Goal: Information Seeking & Learning: Learn about a topic

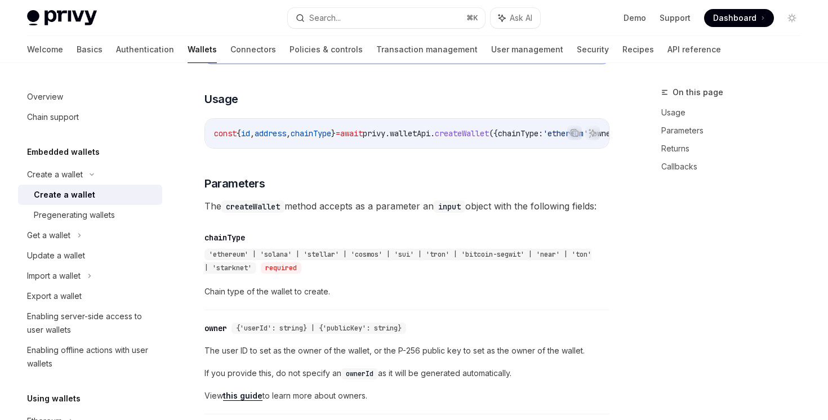
scroll to position [432, 0]
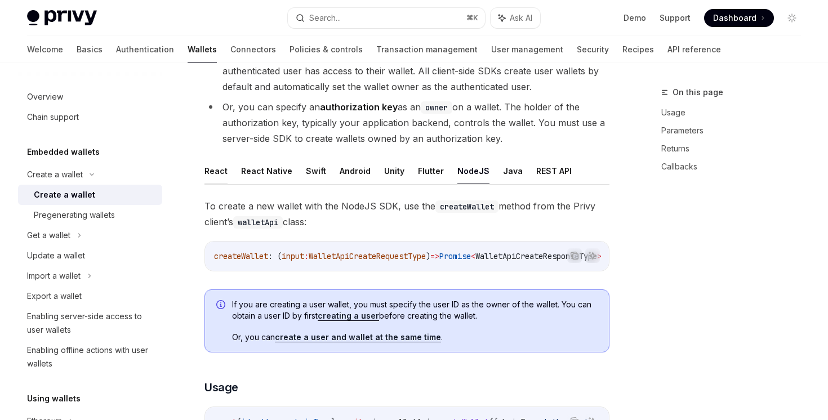
click at [217, 171] on button "React" at bounding box center [215, 171] width 23 height 26
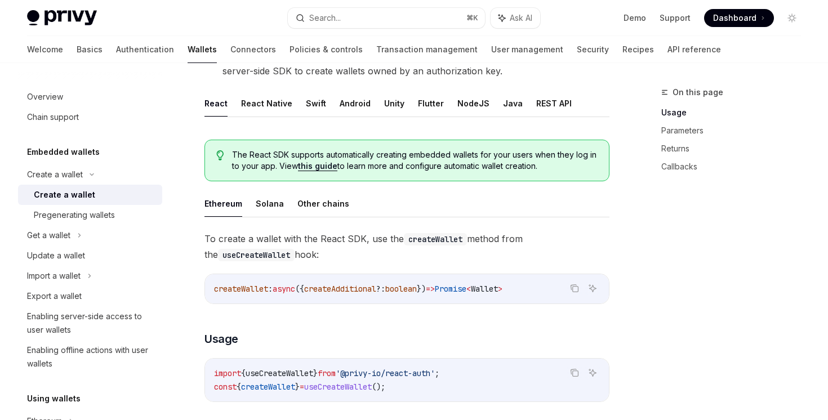
scroll to position [198, 0]
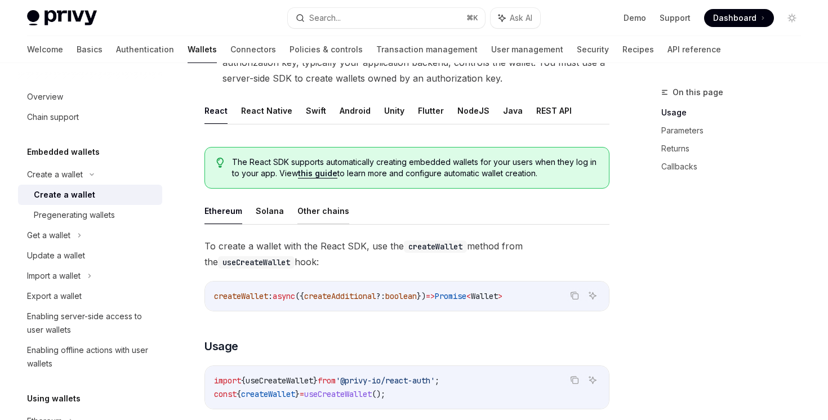
click at [309, 206] on button "Other chains" at bounding box center [323, 211] width 52 height 26
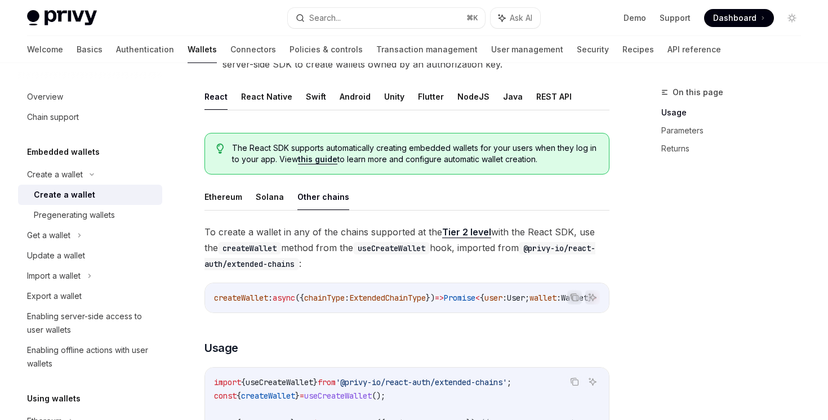
scroll to position [182, 0]
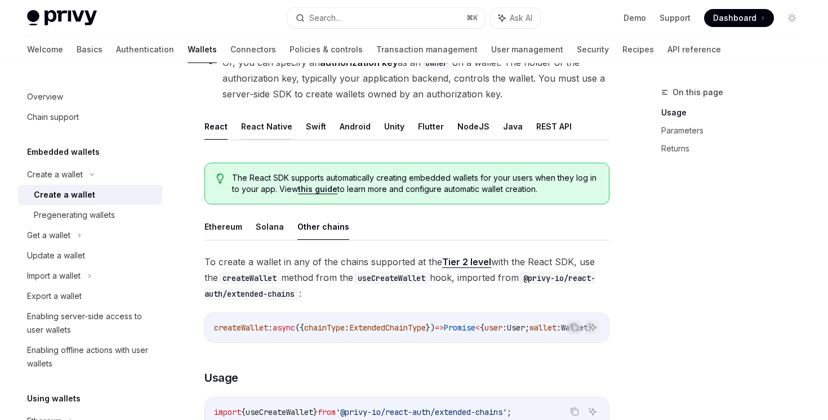
click at [267, 139] on button "React Native" at bounding box center [266, 126] width 51 height 26
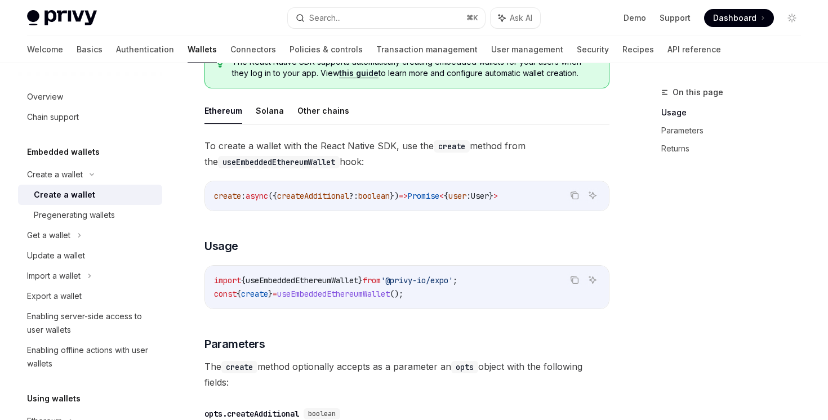
scroll to position [214, 0]
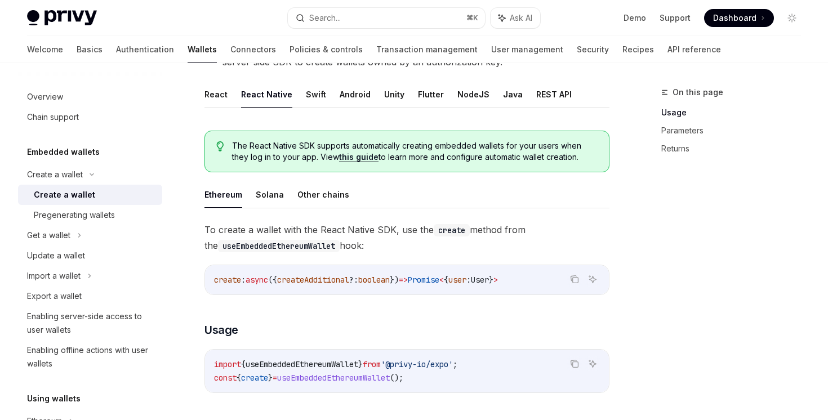
drag, startPoint x: 350, startPoint y: 97, endPoint x: 356, endPoint y: 163, distance: 66.1
click at [356, 163] on div "React React Native Swift Android Unity Flutter NodeJS Java REST API The React N…" at bounding box center [406, 371] width 405 height 580
click at [323, 203] on button "Other chains" at bounding box center [323, 194] width 52 height 26
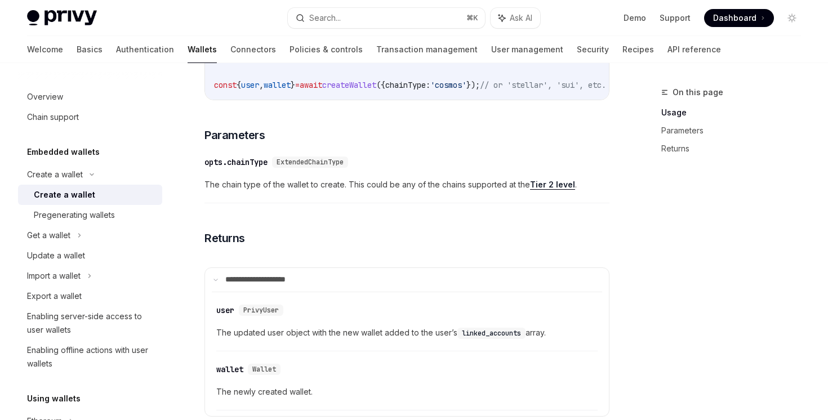
scroll to position [550, 0]
click at [567, 189] on link "Tier 2 level" at bounding box center [552, 184] width 45 height 10
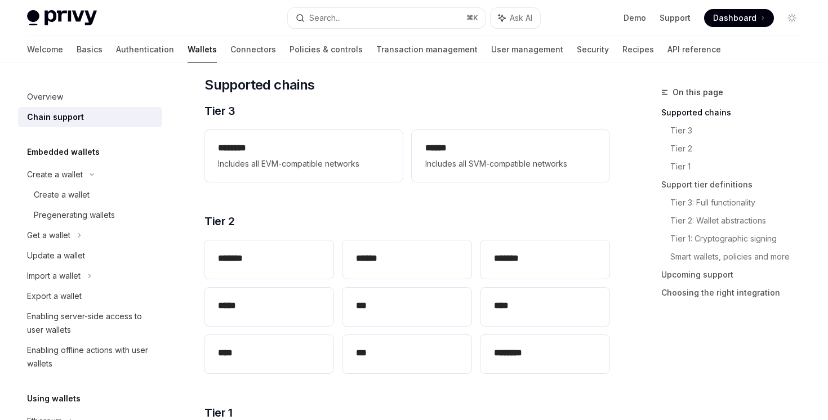
scroll to position [203, 0]
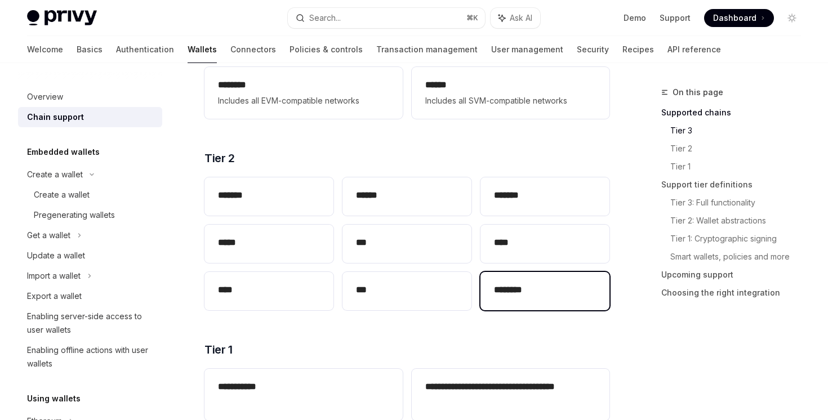
click at [497, 279] on div "********" at bounding box center [544, 291] width 129 height 38
type textarea "*"
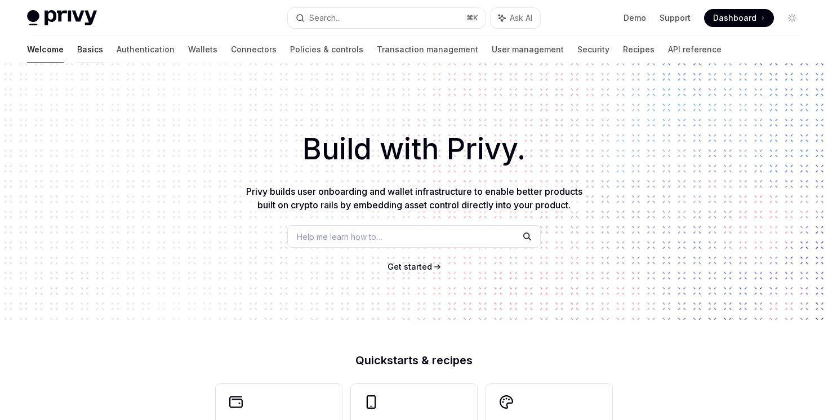
click at [77, 37] on link "Basics" at bounding box center [90, 49] width 26 height 27
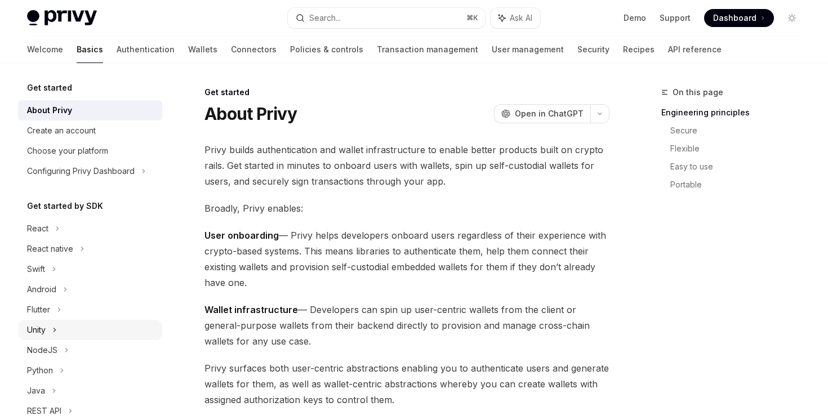
scroll to position [179, 0]
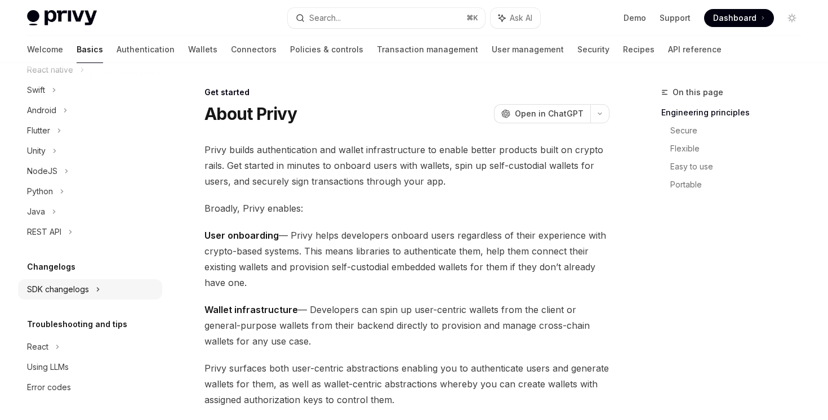
click at [48, 56] on div "SDK changelogs" at bounding box center [37, 50] width 21 height 14
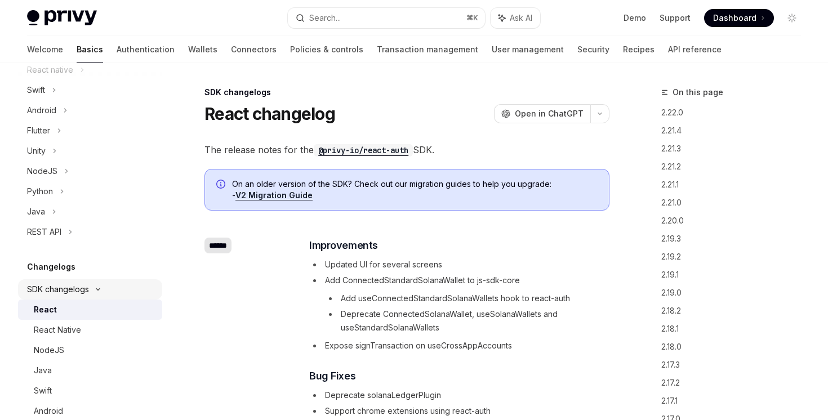
type textarea "*"
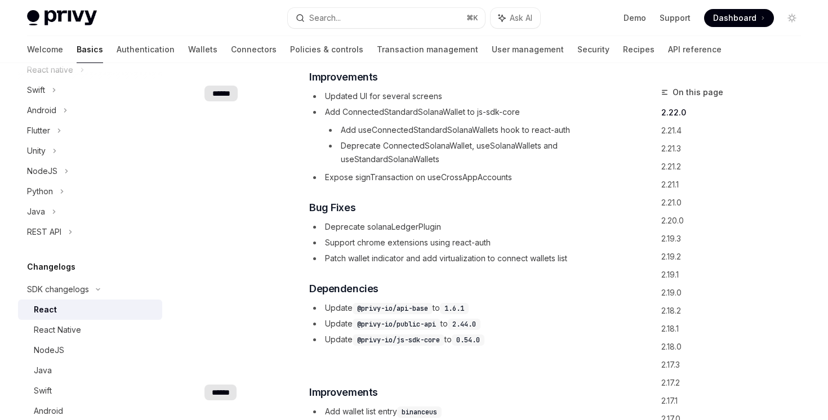
scroll to position [392, 0]
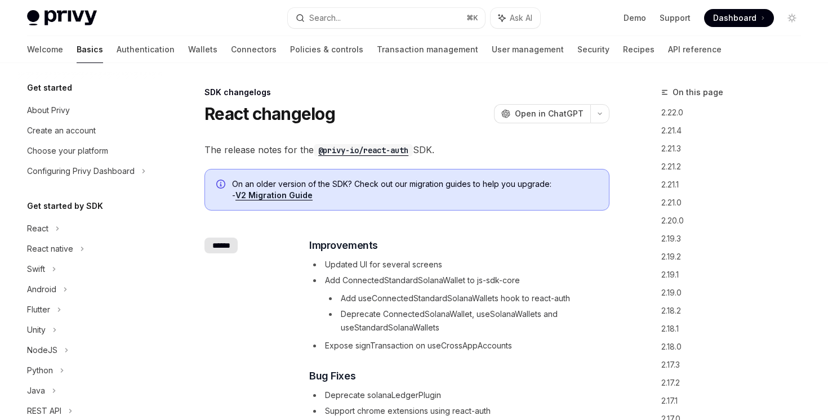
scroll to position [247, 0]
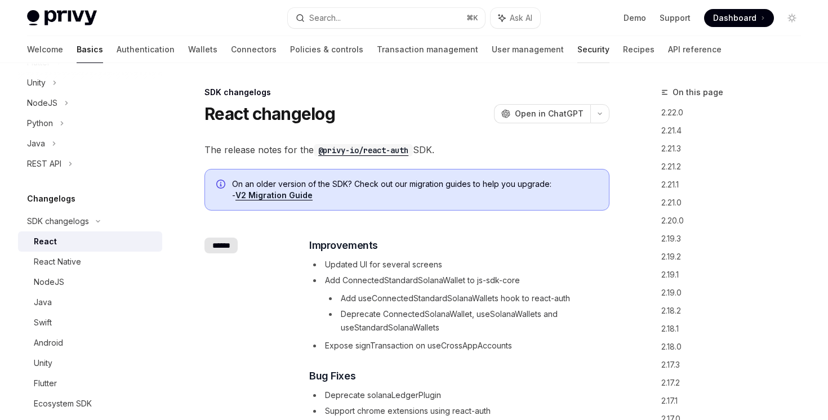
click at [577, 56] on link "Security" at bounding box center [593, 49] width 32 height 27
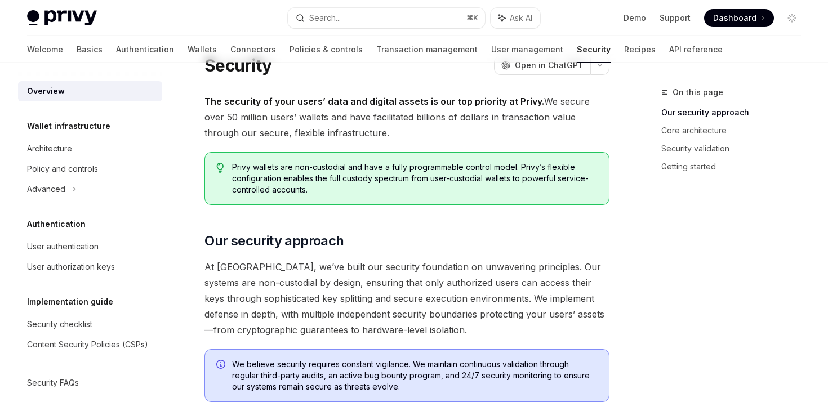
scroll to position [37, 0]
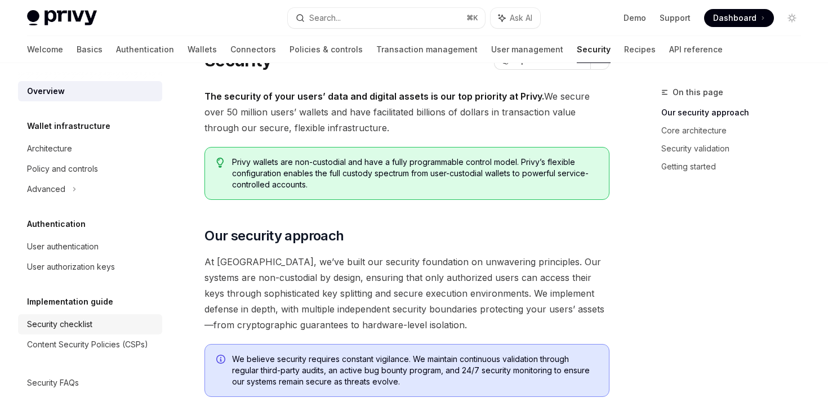
click at [104, 327] on div "Security checklist" at bounding box center [91, 325] width 128 height 14
type textarea "*"
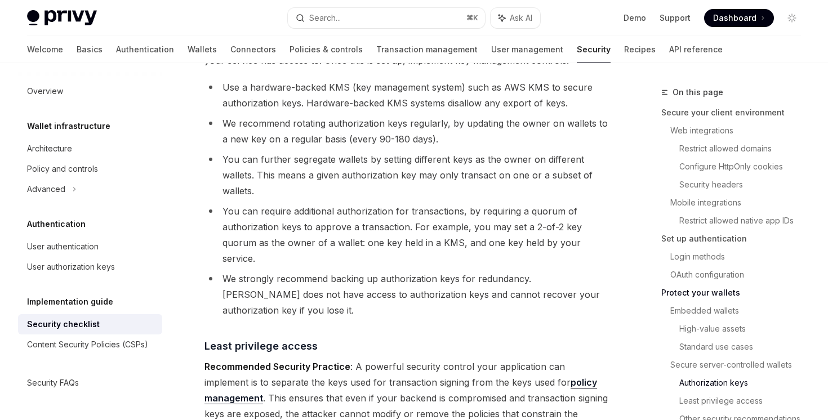
scroll to position [1973, 0]
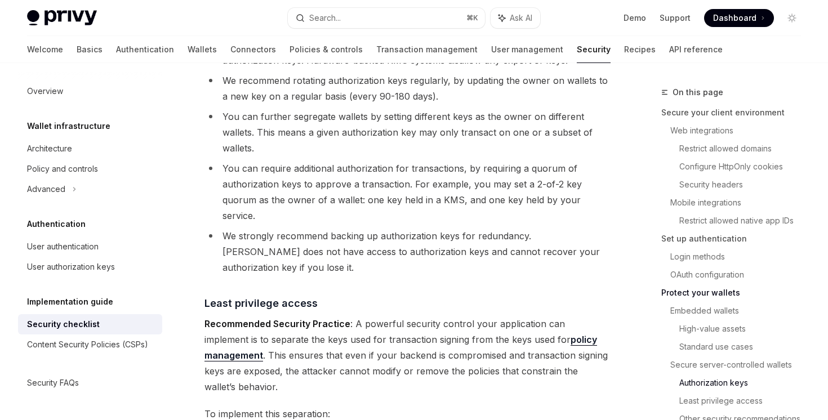
click at [700, 291] on link "Protect your wallets" at bounding box center [735, 293] width 149 height 18
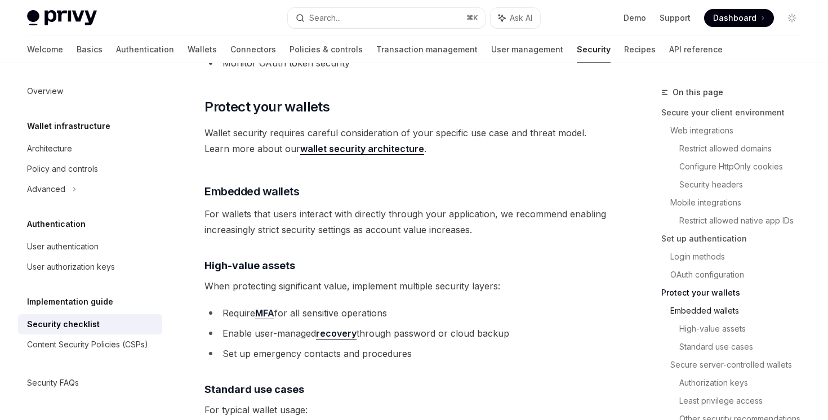
scroll to position [1377, 0]
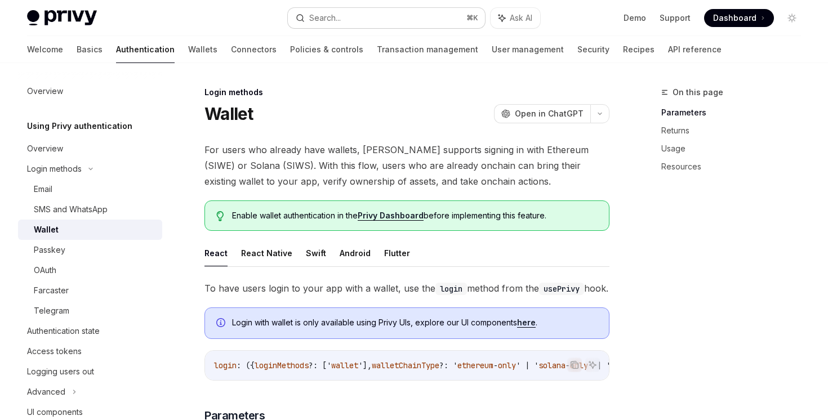
click at [411, 21] on button "Search... ⌘ K" at bounding box center [386, 18] width 197 height 20
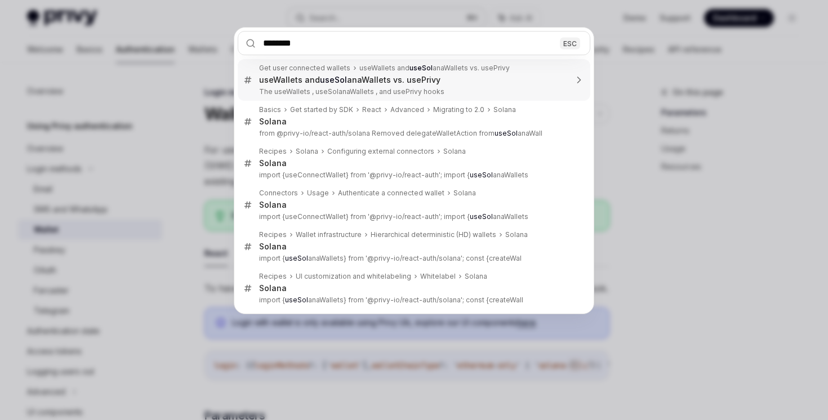
type input "*********"
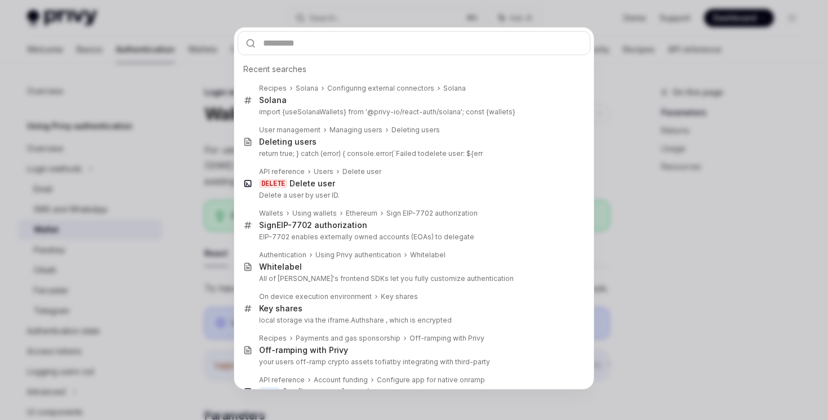
type textarea "*"
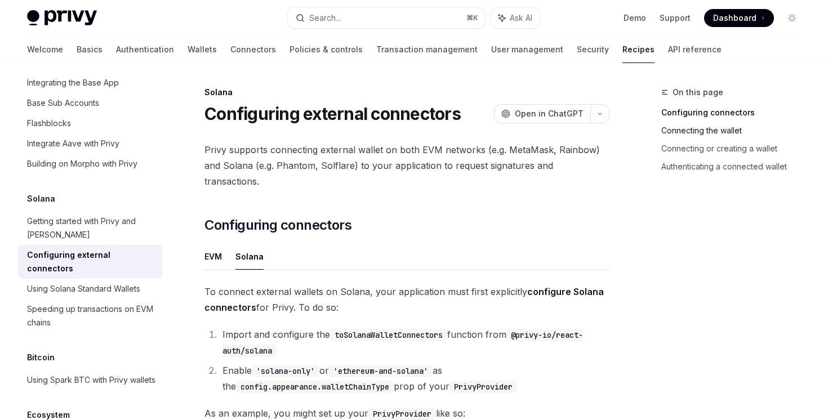
click at [719, 130] on link "Connecting the wallet" at bounding box center [735, 131] width 149 height 18
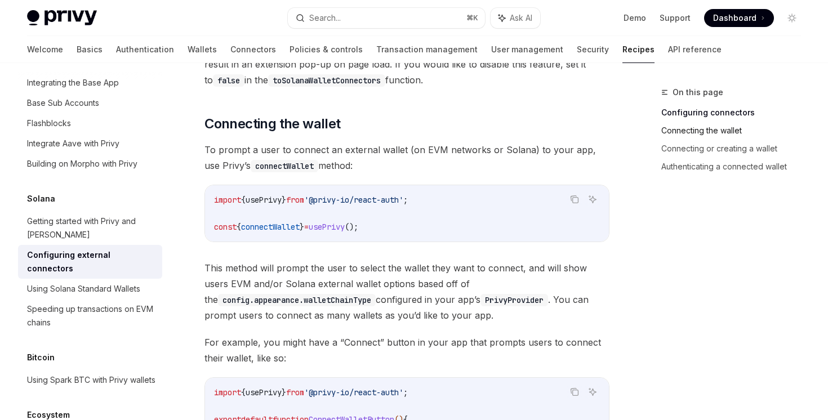
scroll to position [792, 0]
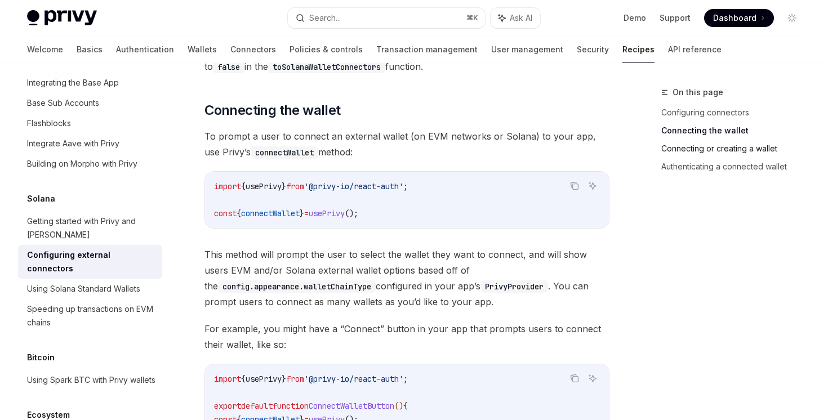
click at [716, 140] on link "Connecting or creating a wallet" at bounding box center [735, 149] width 149 height 18
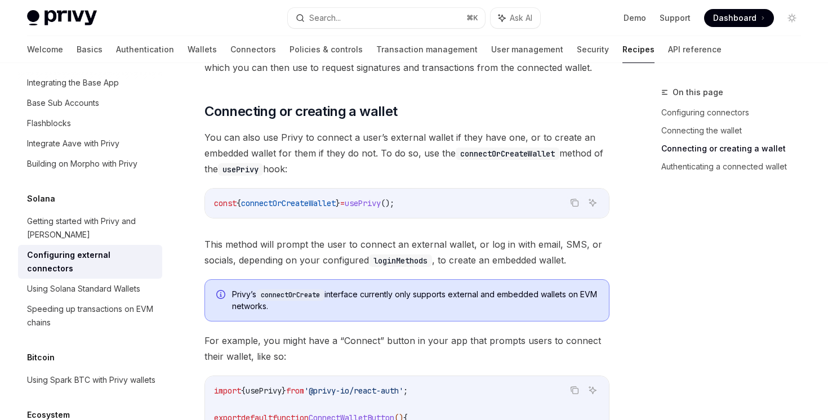
scroll to position [1554, 0]
click at [716, 148] on link "Connecting or creating a wallet" at bounding box center [735, 149] width 149 height 18
click at [715, 160] on link "Authenticating a connected wallet" at bounding box center [735, 167] width 149 height 18
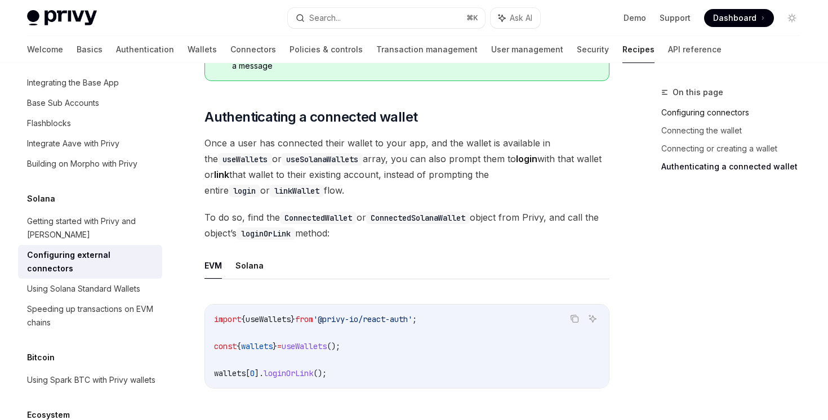
scroll to position [2037, 0]
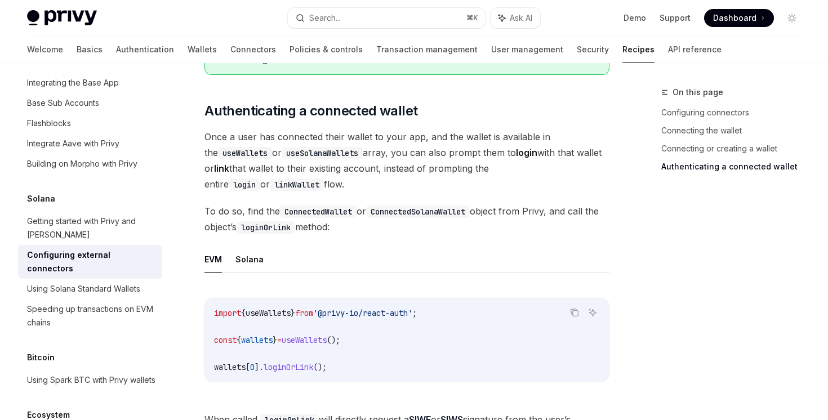
click at [711, 103] on div "On this page Configuring connectors Connecting the wallet Connecting or creatin…" at bounding box center [735, 124] width 149 height 122
click at [711, 114] on link "Configuring connectors" at bounding box center [735, 113] width 149 height 18
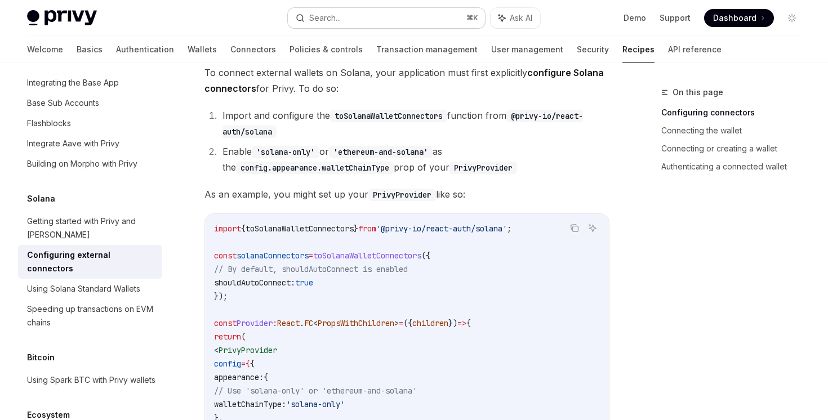
click at [413, 24] on button "Search... ⌘ K" at bounding box center [386, 18] width 197 height 20
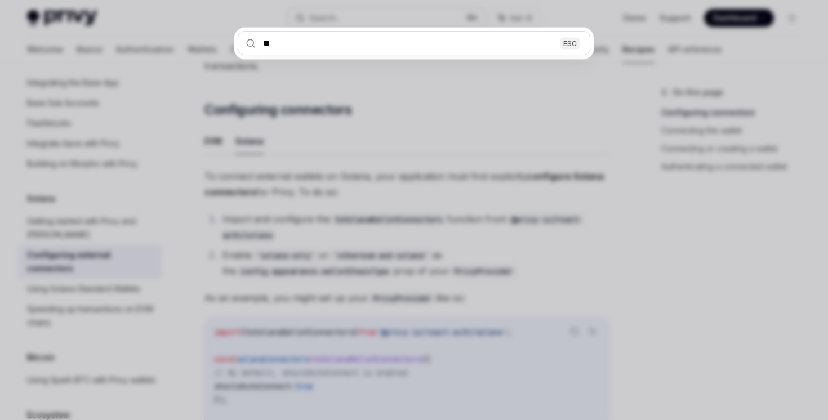
scroll to position [115, 0]
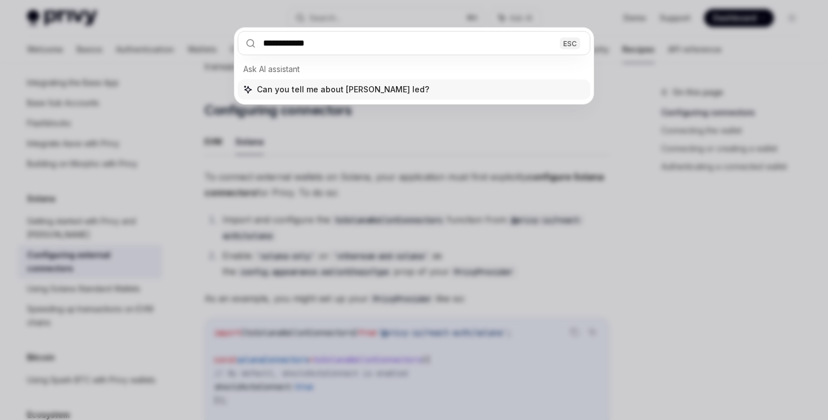
type input "**********"
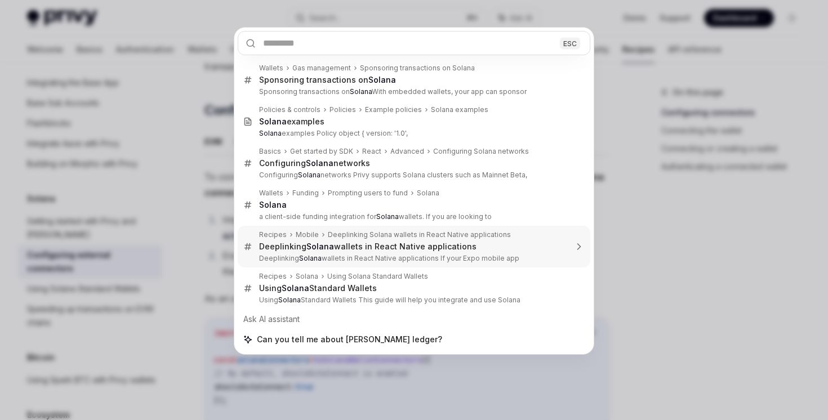
type textarea "*"
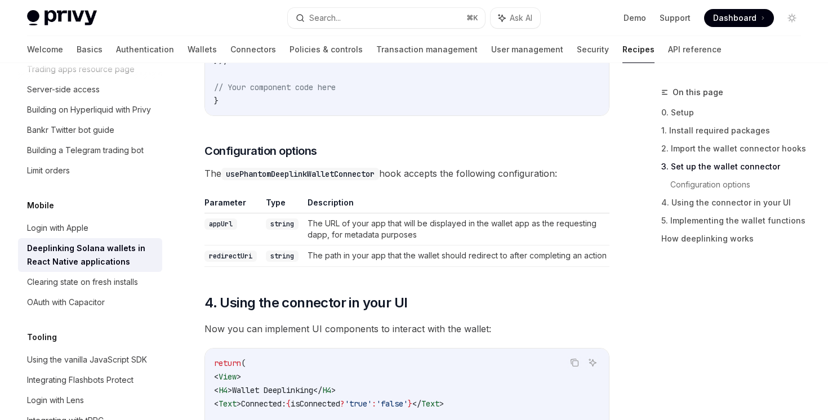
scroll to position [1156, 0]
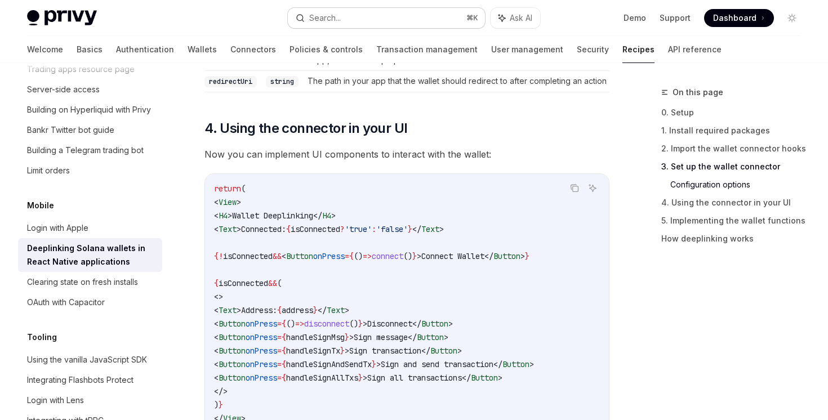
click at [421, 19] on button "Search... ⌘ K" at bounding box center [386, 18] width 197 height 20
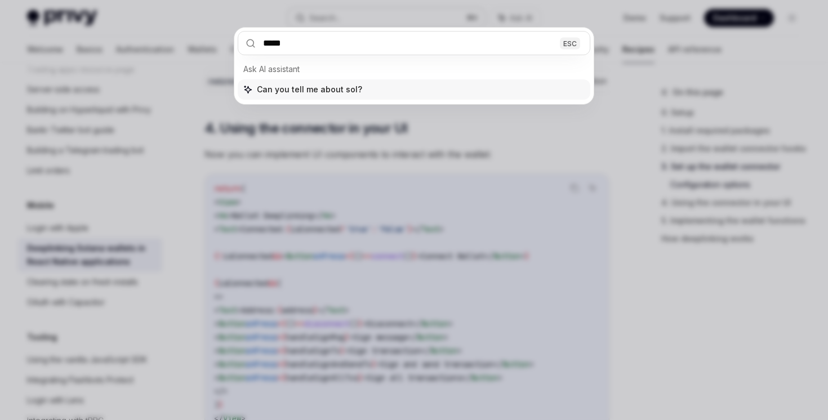
type input "******"
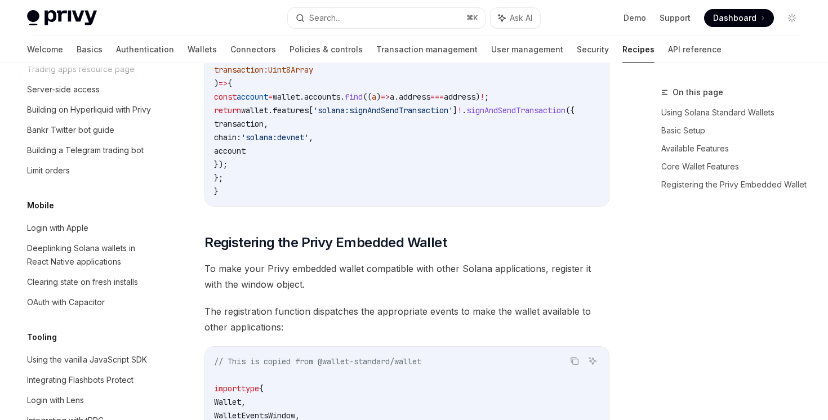
type textarea "*"
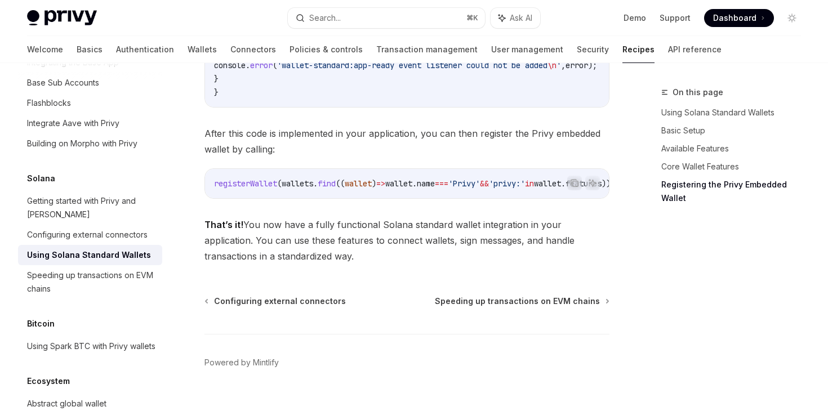
scroll to position [2048, 0]
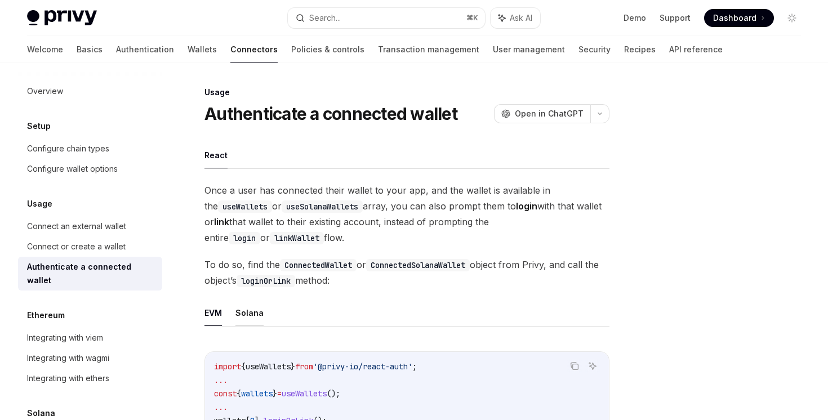
click at [245, 318] on button "Solana" at bounding box center [249, 313] width 28 height 26
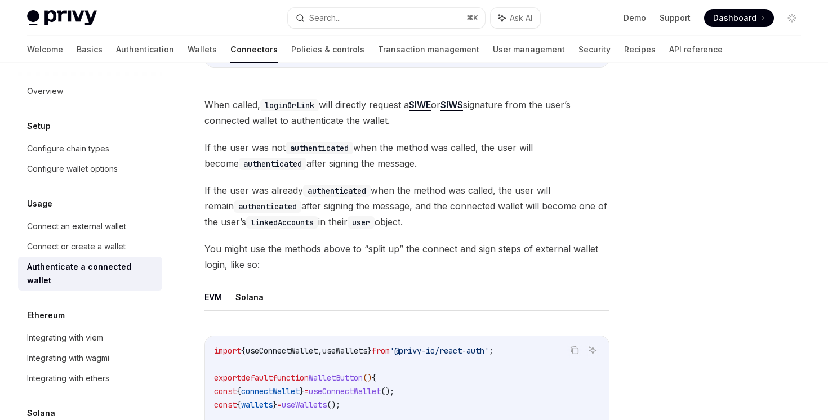
scroll to position [484, 0]
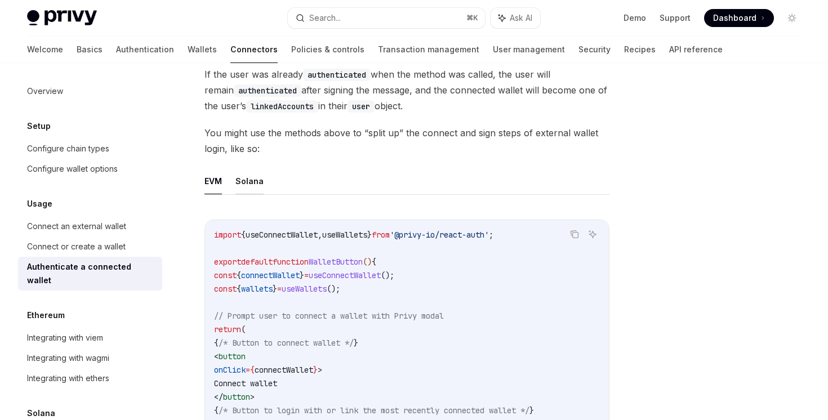
click at [261, 185] on button "Solana" at bounding box center [249, 181] width 28 height 26
type textarea "*"
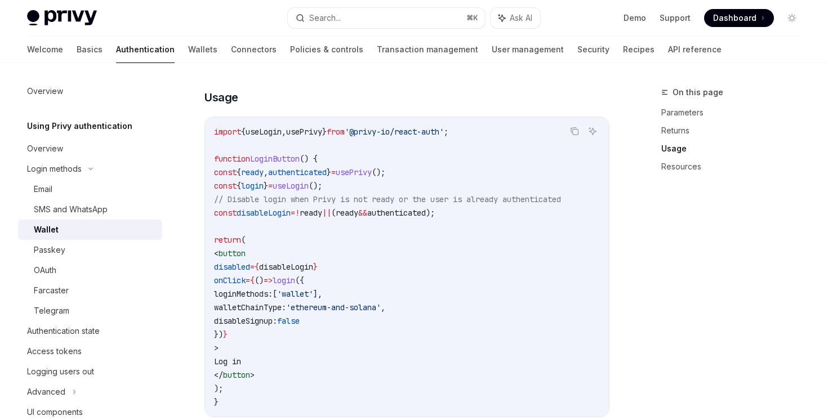
scroll to position [397, 0]
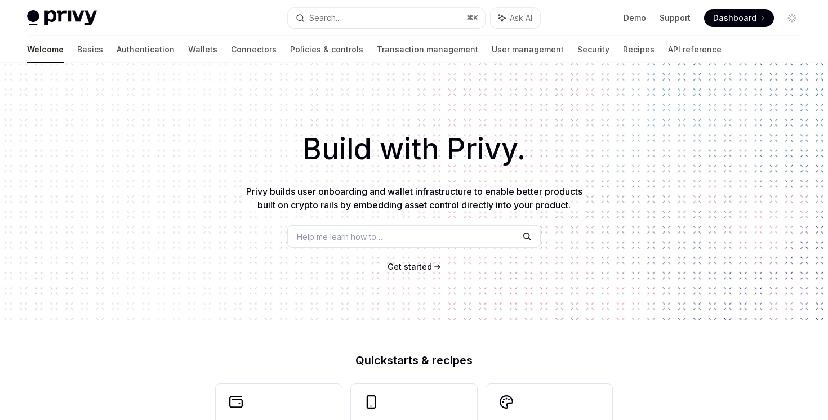
click at [344, 11] on button "Search... ⌘ K" at bounding box center [386, 18] width 197 height 20
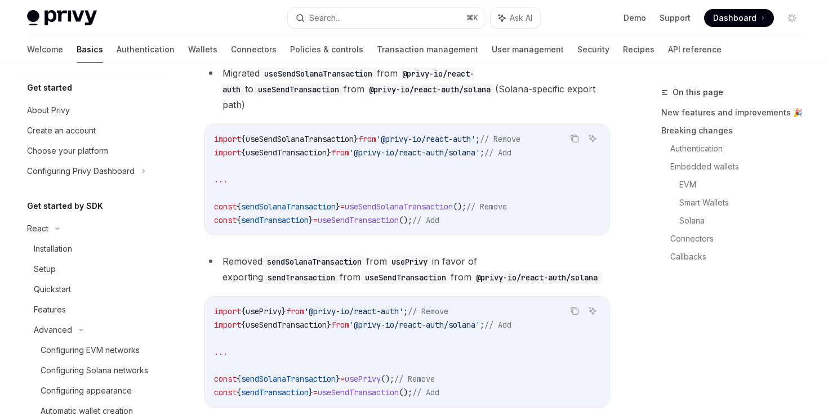
scroll to position [190, 0]
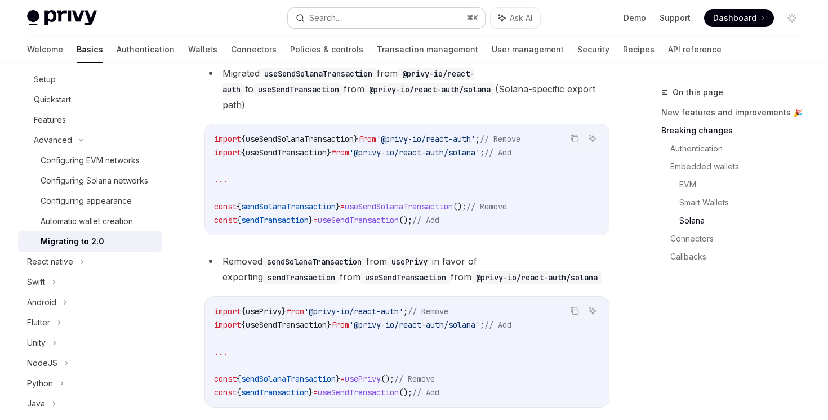
click at [398, 13] on button "Search... ⌘ K" at bounding box center [386, 18] width 197 height 20
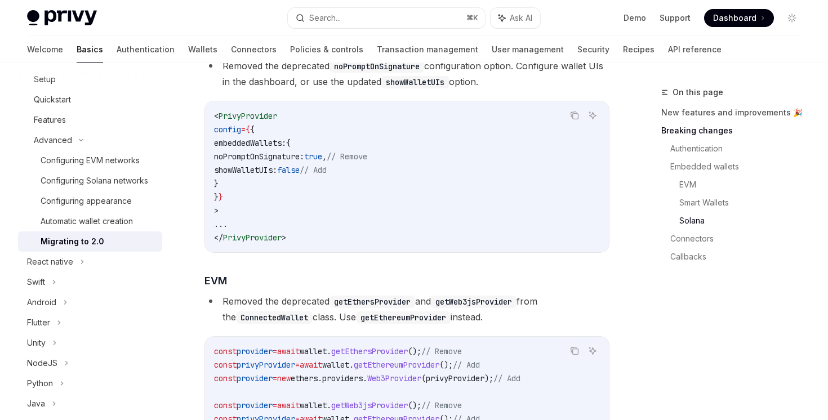
type textarea "*"
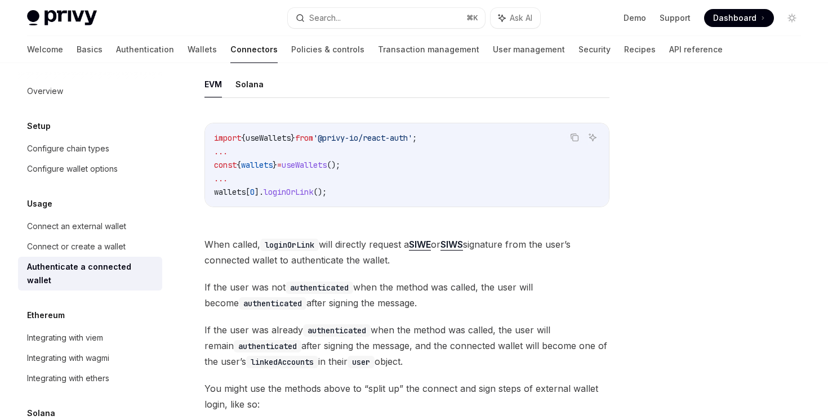
scroll to position [423, 0]
